Goal: Obtain resource: Download file/media

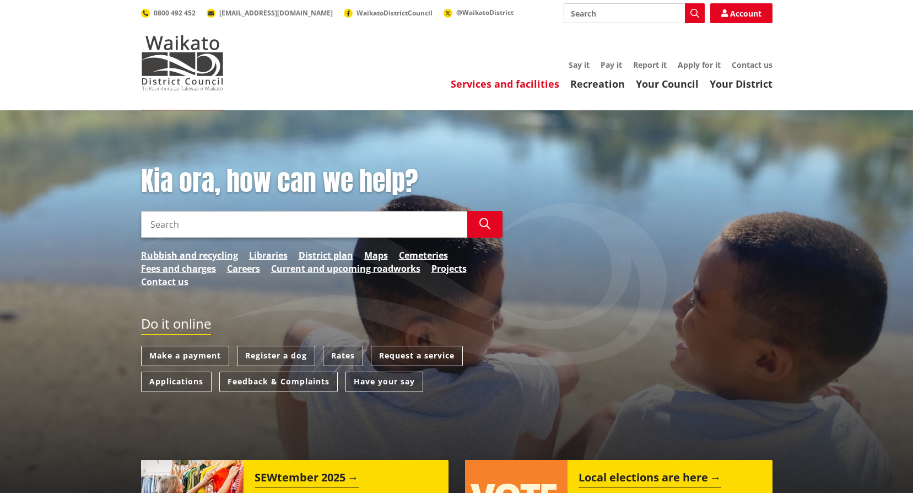
click at [543, 80] on link "Services and facilities" at bounding box center [505, 83] width 109 height 13
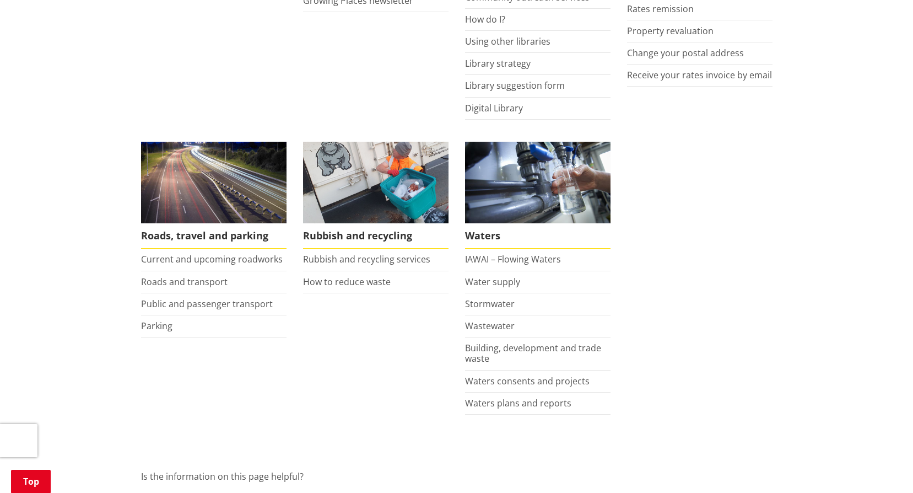
scroll to position [437, 0]
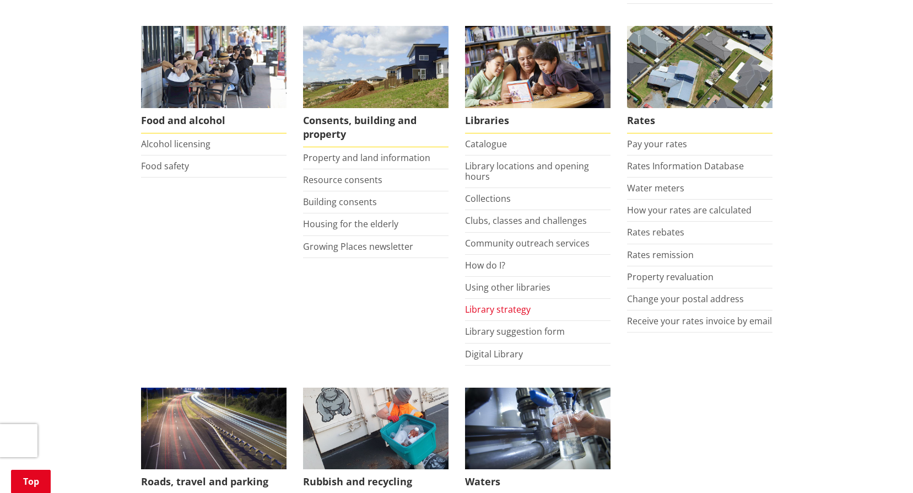
click at [522, 312] on link "Library strategy" at bounding box center [498, 309] width 66 height 12
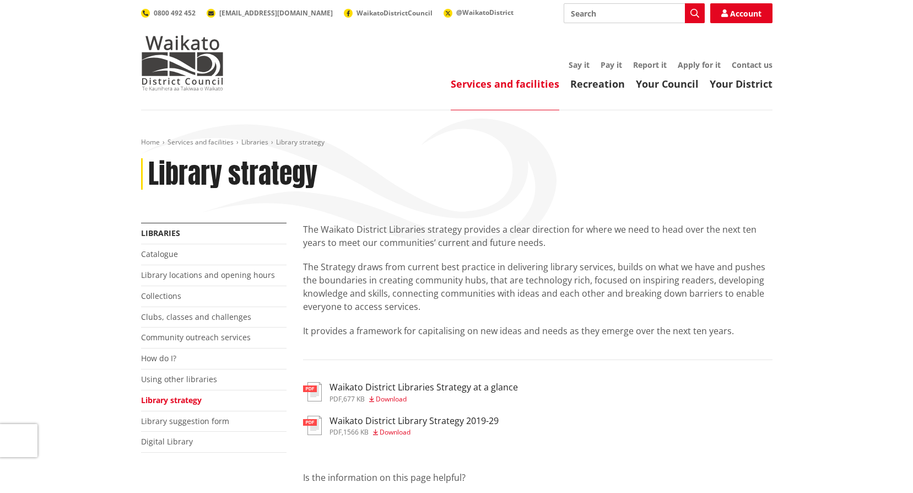
click at [398, 427] on span "Download" at bounding box center [395, 431] width 31 height 9
